Goal: Task Accomplishment & Management: Manage account settings

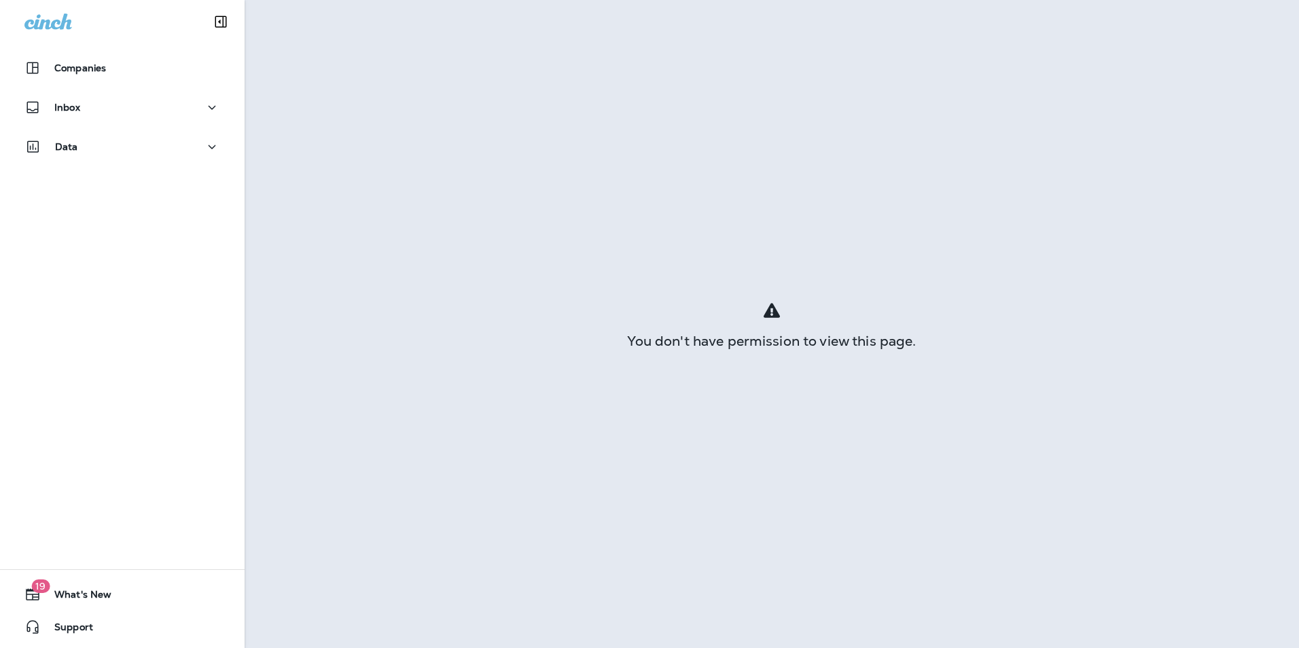
click at [153, 122] on div "Inbox" at bounding box center [122, 111] width 245 height 34
click at [151, 118] on button "Inbox" at bounding box center [122, 107] width 217 height 27
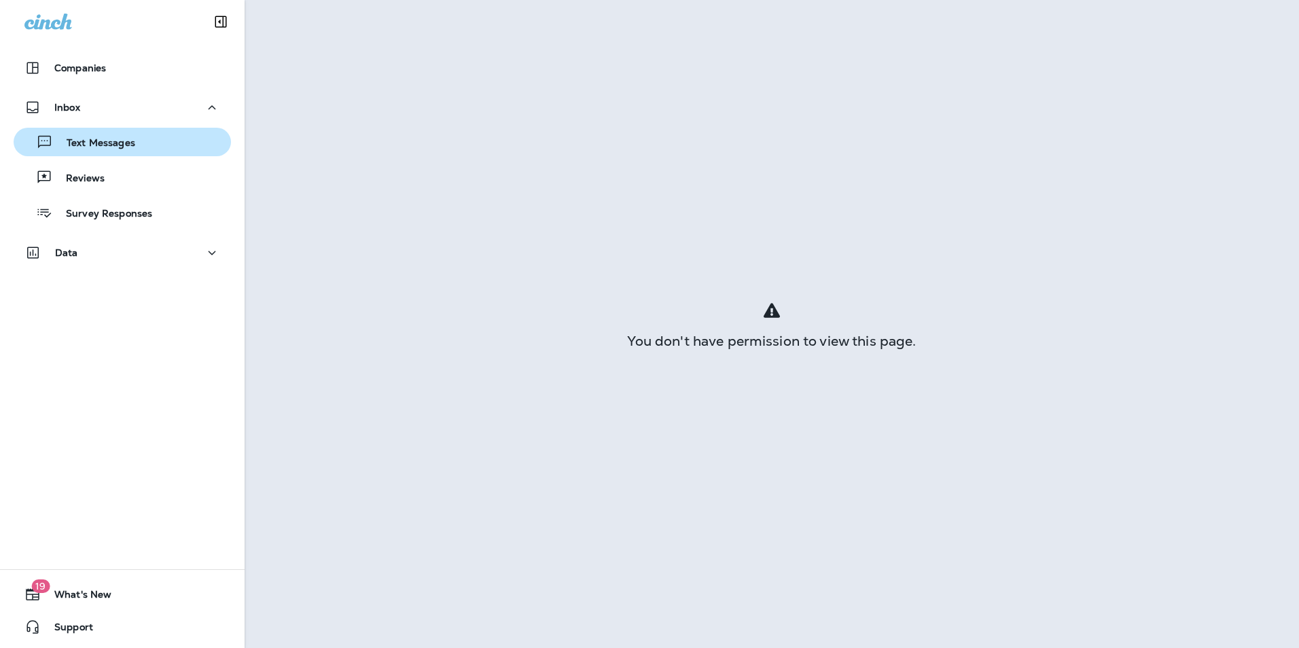
click at [109, 148] on p "Text Messages" at bounding box center [94, 143] width 82 height 13
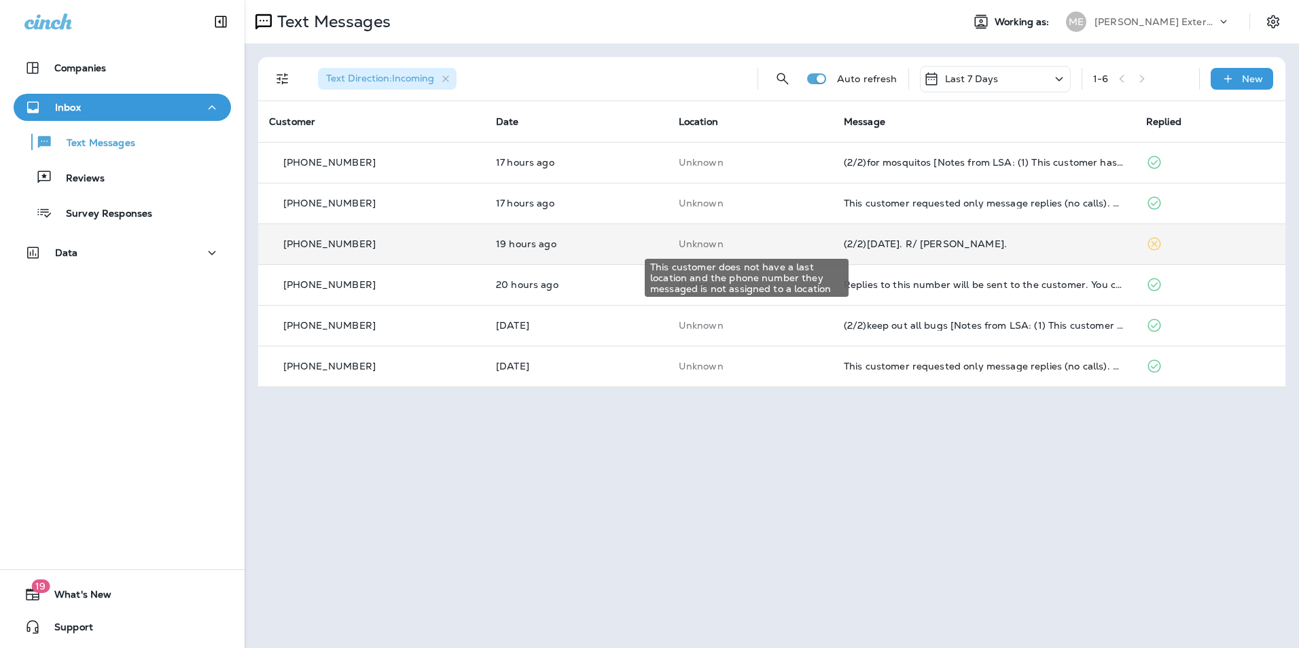
click at [720, 244] on p "Unknown" at bounding box center [750, 244] width 143 height 11
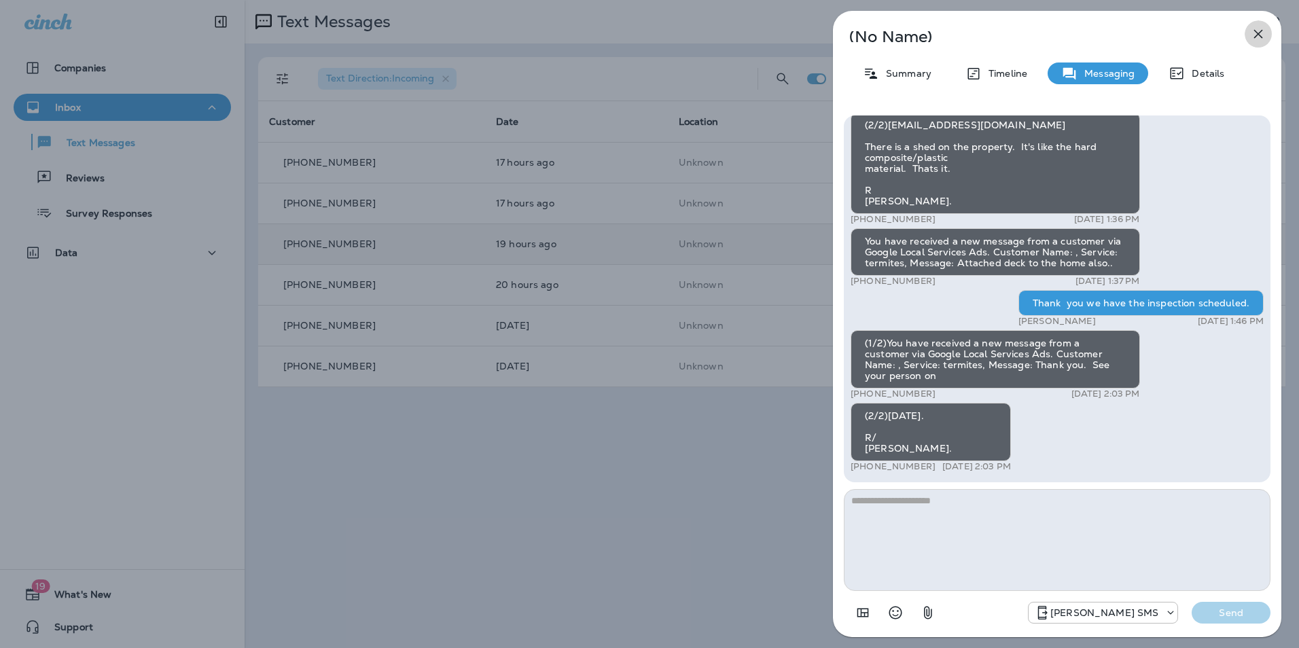
click at [1266, 35] on icon "button" at bounding box center [1258, 34] width 16 height 16
